Goal: Navigation & Orientation: Find specific page/section

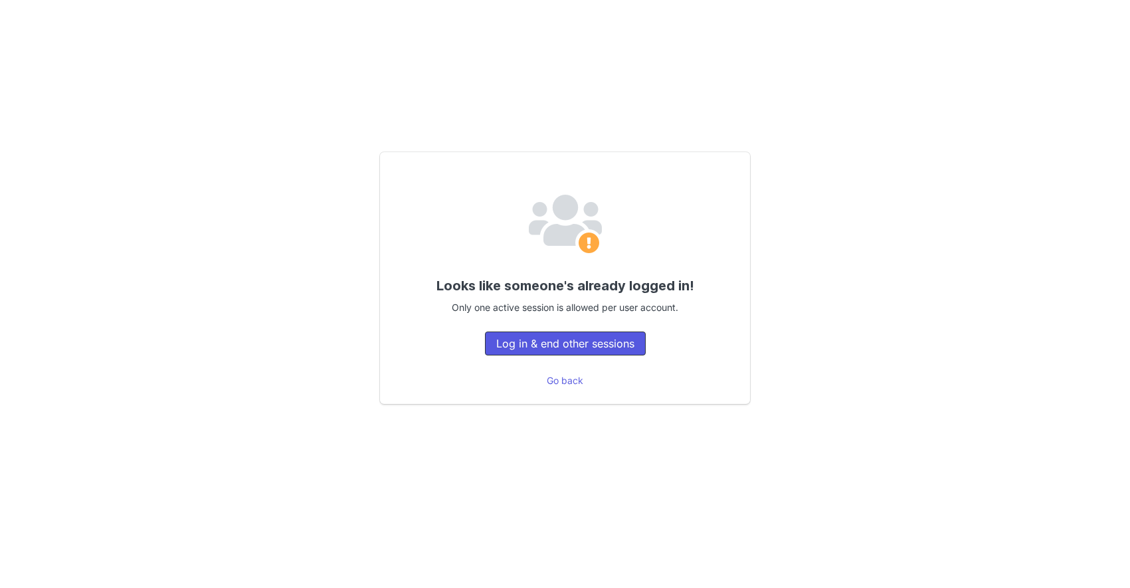
click at [565, 346] on button "Log in & end other sessions" at bounding box center [565, 343] width 161 height 24
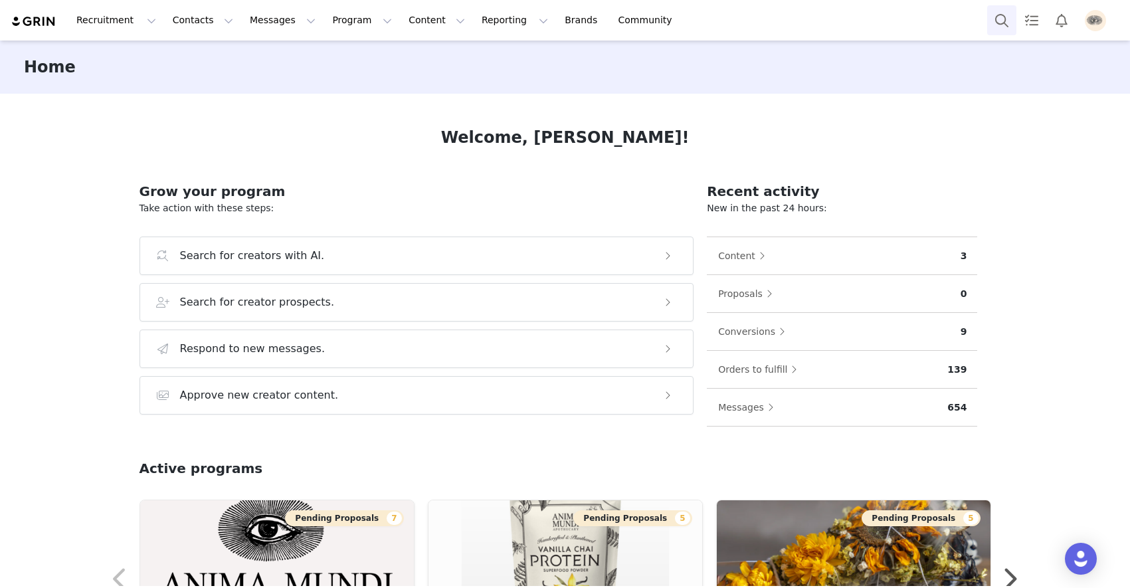
click at [996, 21] on button "Search" at bounding box center [1001, 20] width 29 height 30
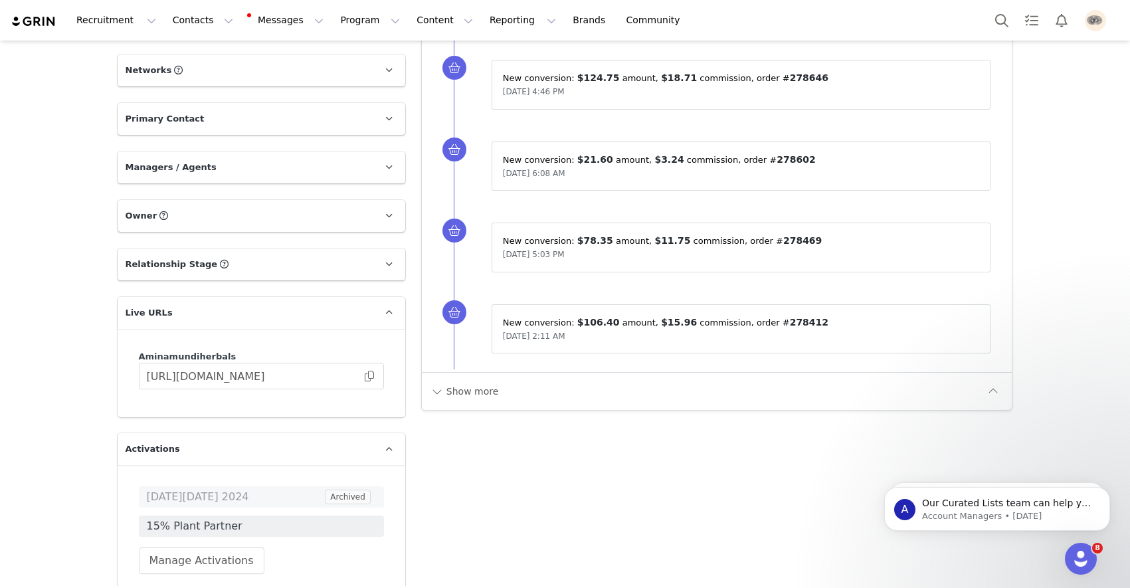
scroll to position [939, 0]
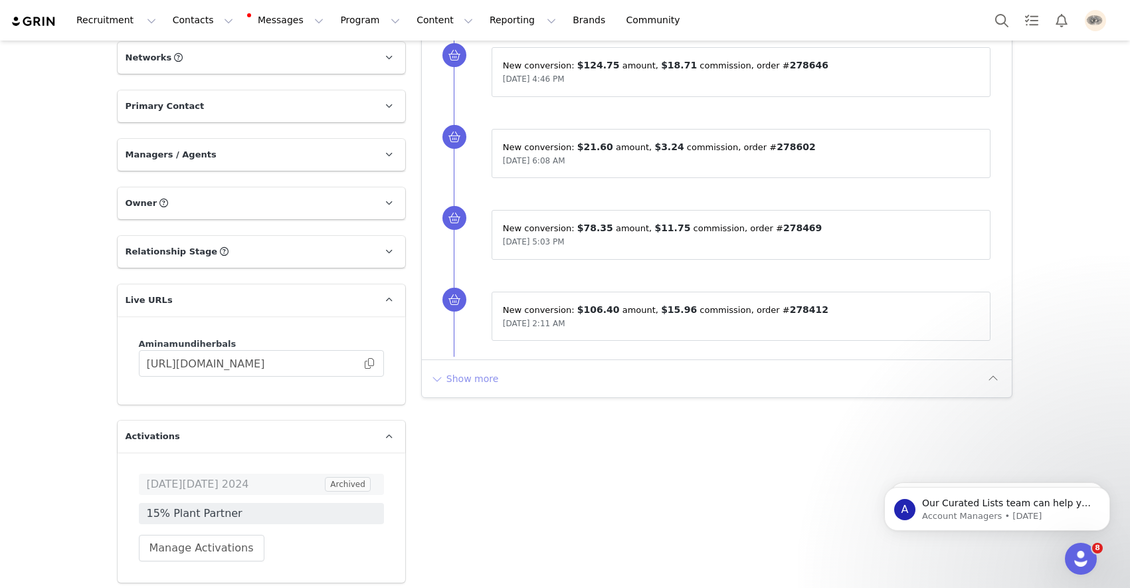
click at [484, 379] on button "Show more" at bounding box center [465, 378] width 70 height 21
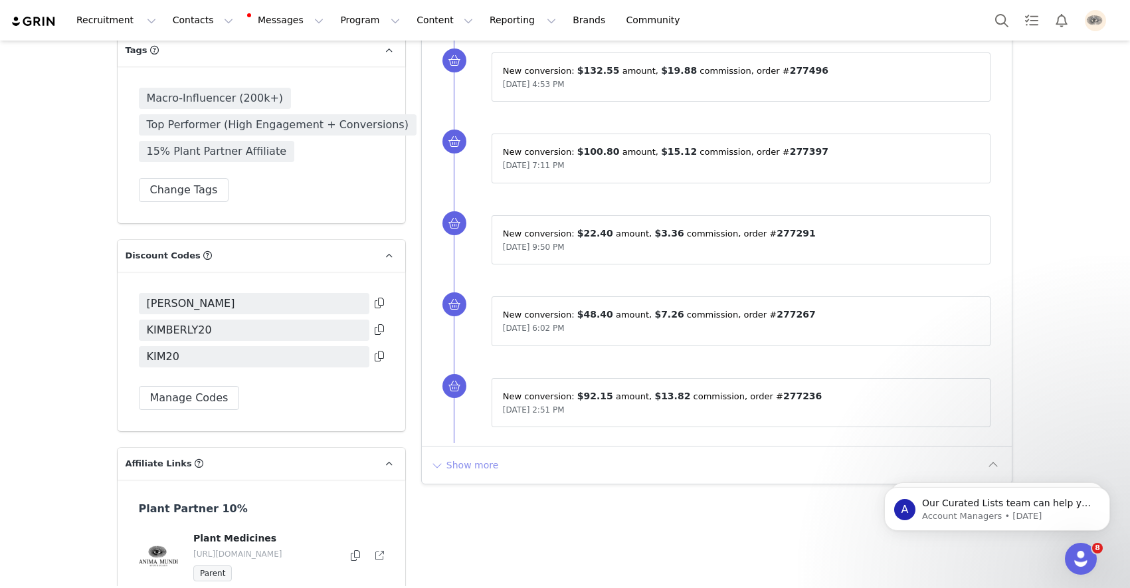
scroll to position [1754, 0]
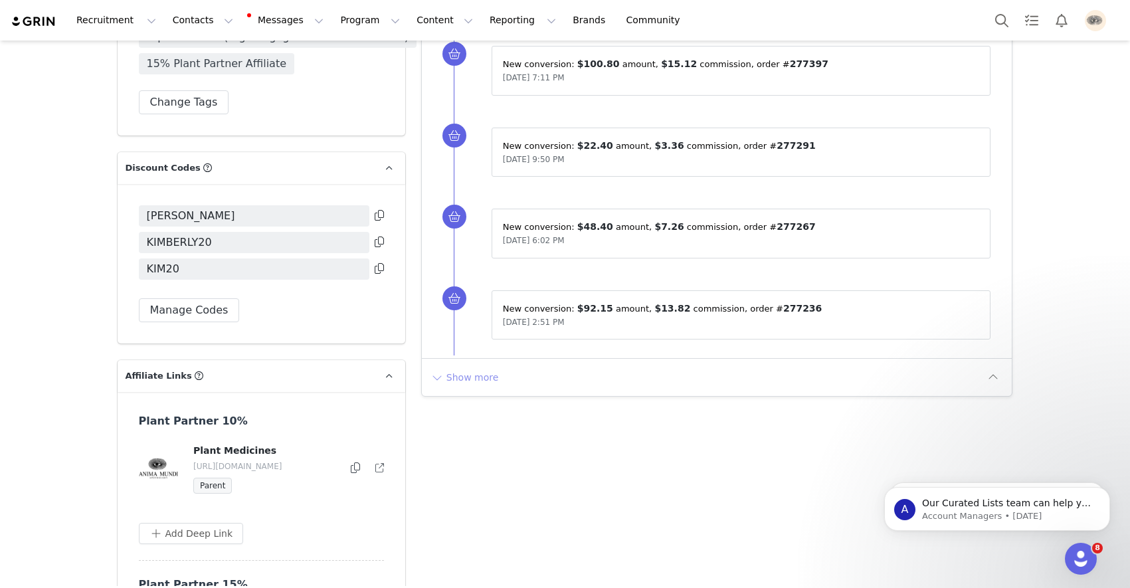
click at [476, 375] on button "Show more" at bounding box center [465, 377] width 70 height 21
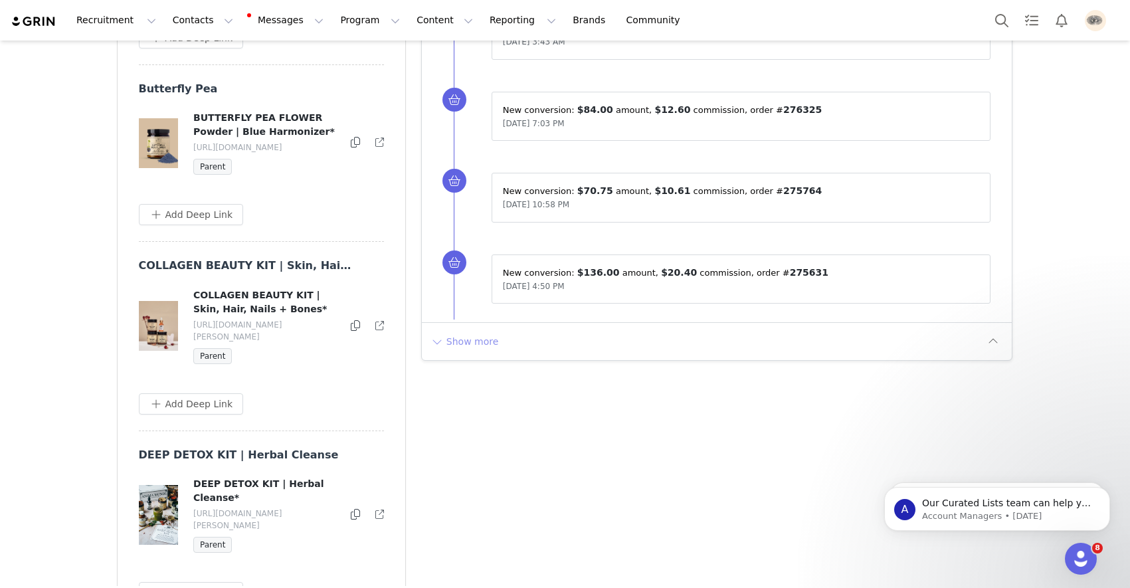
scroll to position [2608, 0]
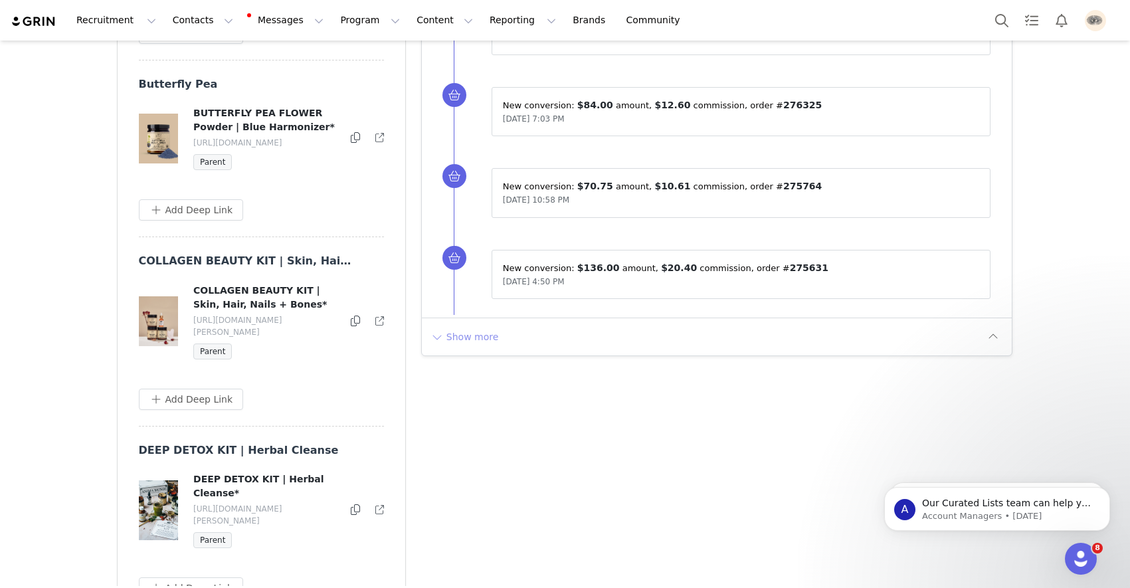
click at [486, 331] on button "Show more" at bounding box center [465, 336] width 70 height 21
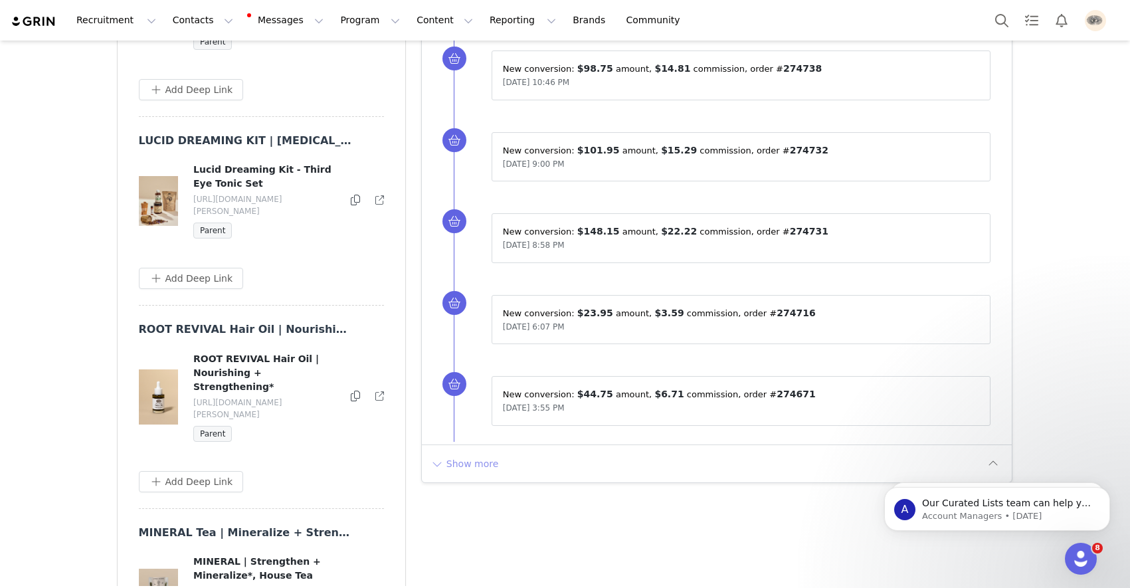
scroll to position [3301, 0]
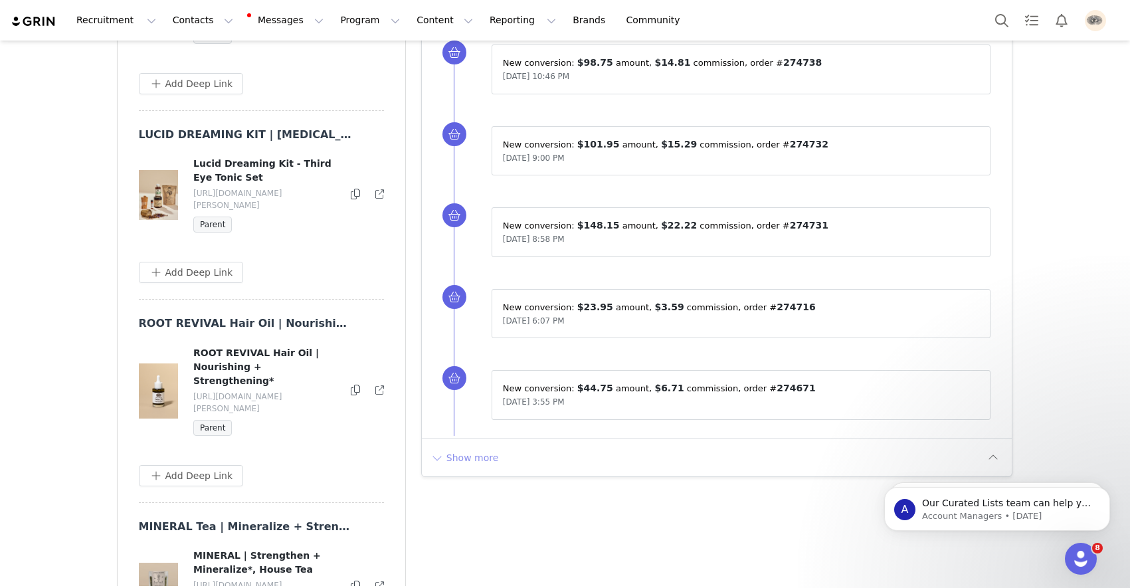
click at [451, 451] on button "Show more" at bounding box center [465, 457] width 70 height 21
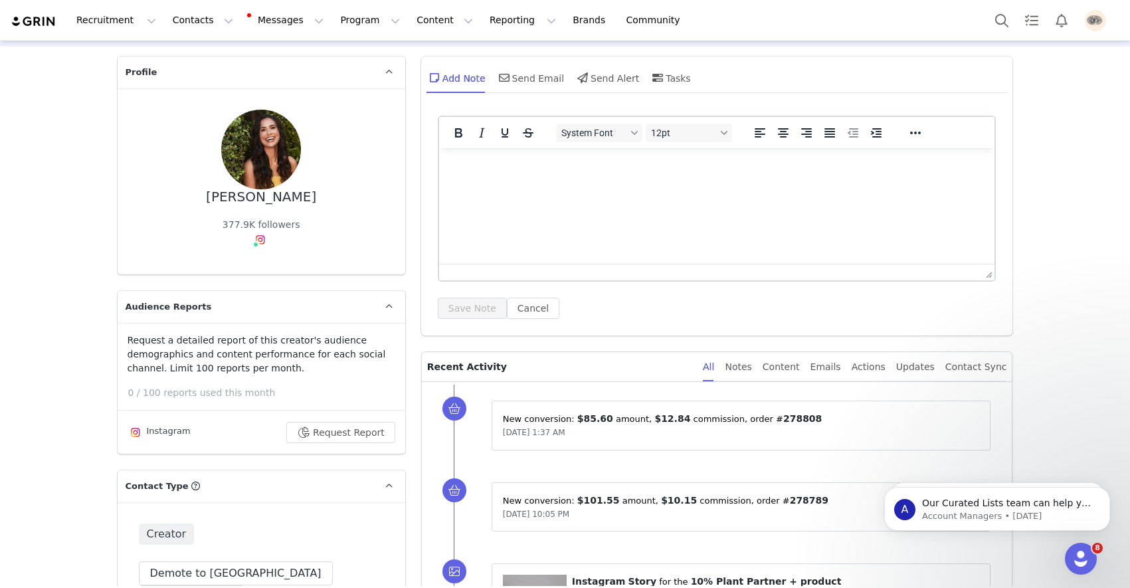
scroll to position [0, 0]
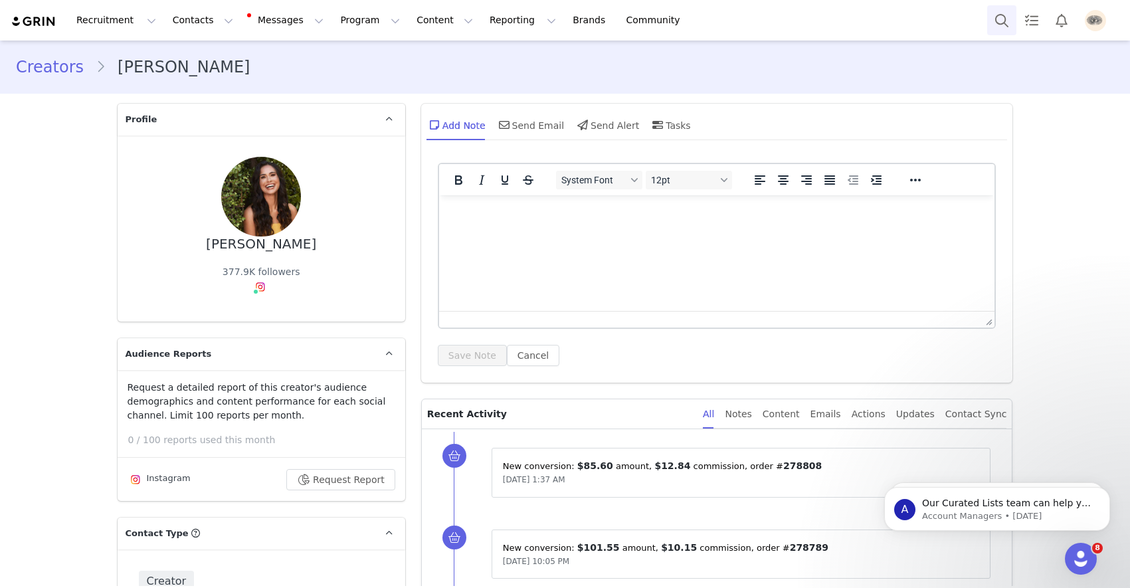
click at [1000, 15] on button "Search" at bounding box center [1001, 20] width 29 height 30
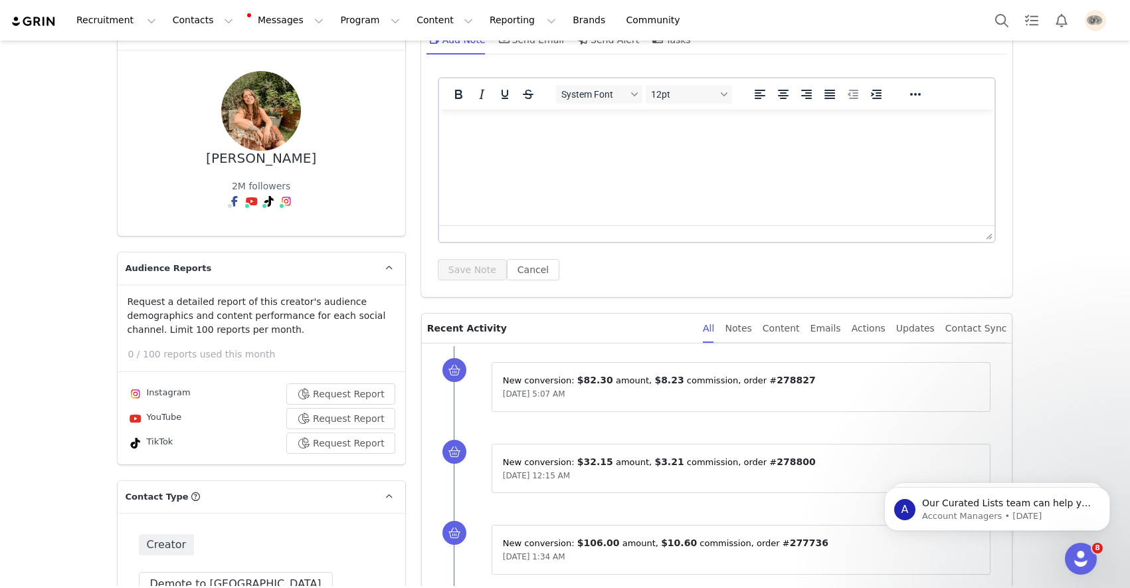
scroll to position [29, 0]
